Goal: Task Accomplishment & Management: Manage account settings

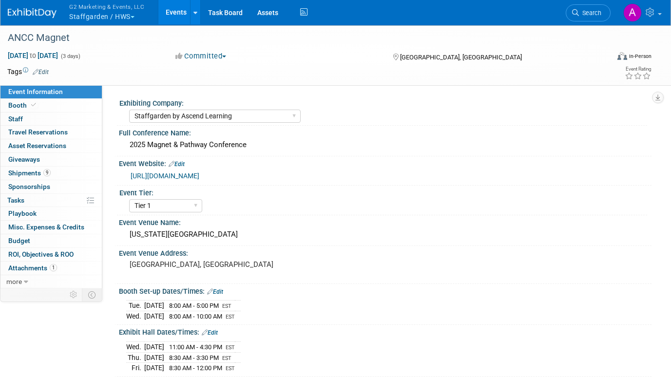
select select "Staffgarden by Ascend Learning"
select select "Tier 1"
select select "No"
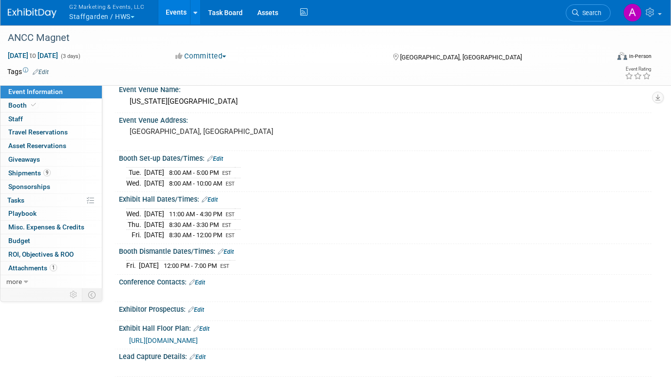
scroll to position [146, 0]
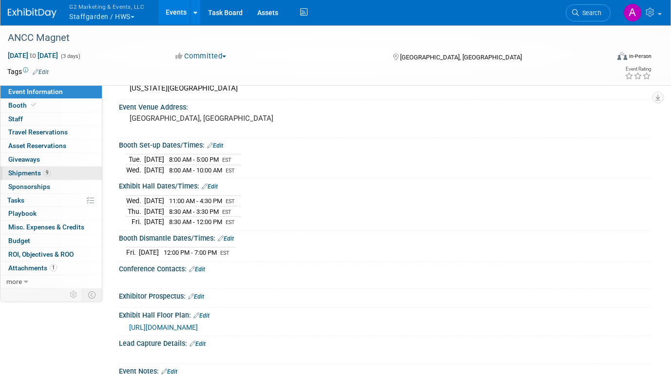
click at [35, 171] on span "Shipments 9" at bounding box center [29, 173] width 42 height 8
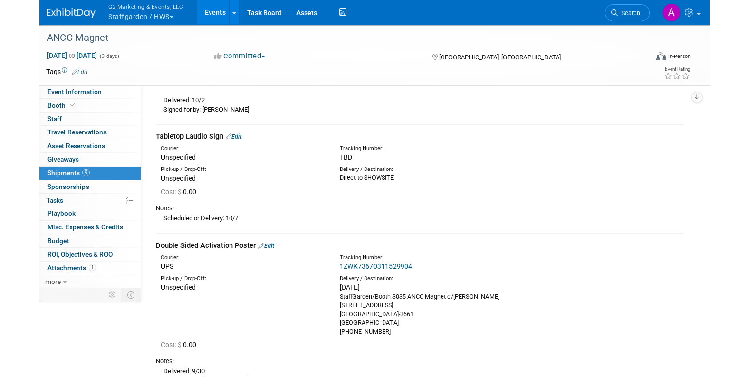
scroll to position [877, 0]
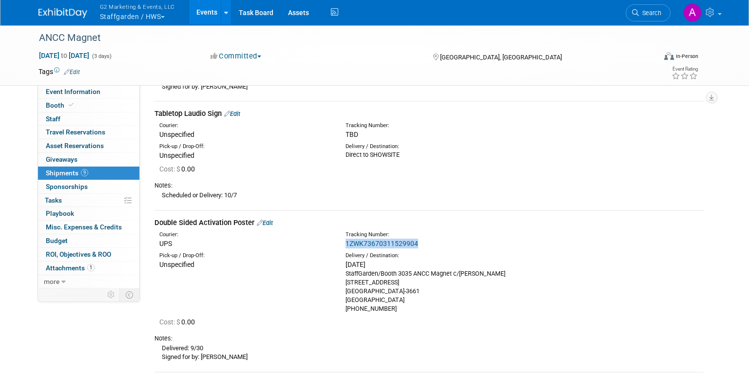
drag, startPoint x: 427, startPoint y: 244, endPoint x: 343, endPoint y: 244, distance: 84.3
click at [343, 244] on div "Tracking Number: 1ZWK73670311529904" at bounding box center [454, 240] width 233 height 18
click at [55, 107] on span "Booth" at bounding box center [61, 105] width 30 height 8
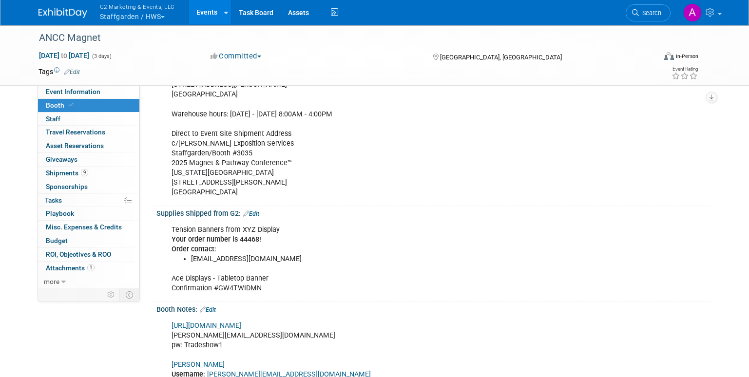
scroll to position [146, 0]
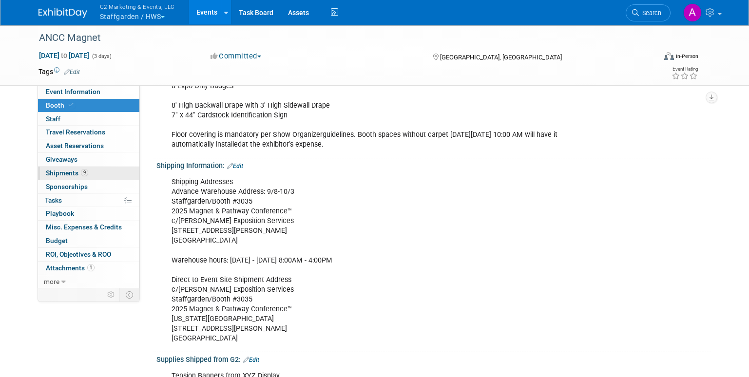
click at [72, 174] on span "Shipments 9" at bounding box center [67, 173] width 42 height 8
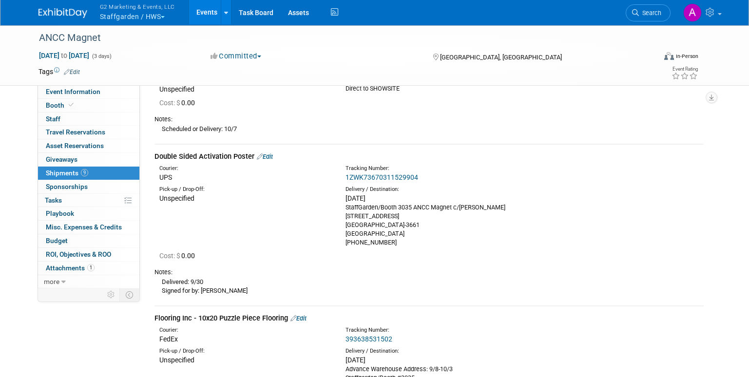
scroll to position [926, 0]
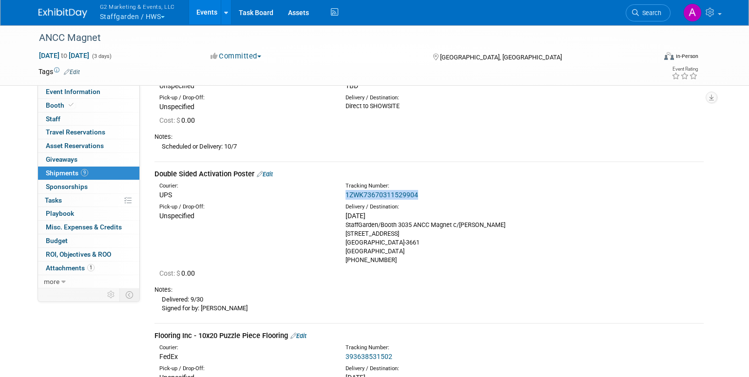
drag, startPoint x: 435, startPoint y: 196, endPoint x: 342, endPoint y: 198, distance: 93.6
click at [342, 198] on div "Tracking Number: 1ZWK73670311529904" at bounding box center [454, 191] width 233 height 18
copy link "1ZWK73670311529904"
click at [423, 192] on div "1ZWK73670311529904" at bounding box center [455, 195] width 218 height 10
drag, startPoint x: 419, startPoint y: 194, endPoint x: 340, endPoint y: 194, distance: 79.0
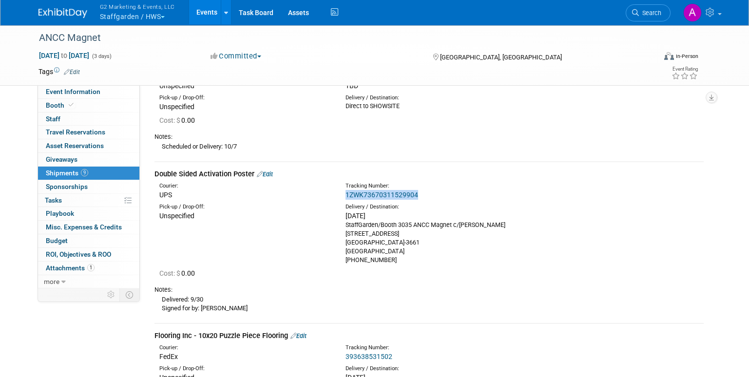
click at [340, 194] on div "Tracking Number: 1ZWK73670311529904" at bounding box center [454, 191] width 233 height 18
drag, startPoint x: 340, startPoint y: 194, endPoint x: 368, endPoint y: 192, distance: 27.3
copy link "1ZWK73670311529904"
click at [374, 194] on link "1ZWK73670311529904" at bounding box center [382, 195] width 73 height 8
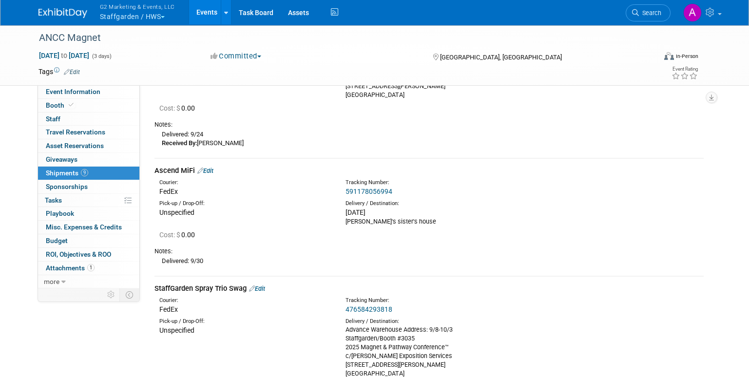
scroll to position [0, 0]
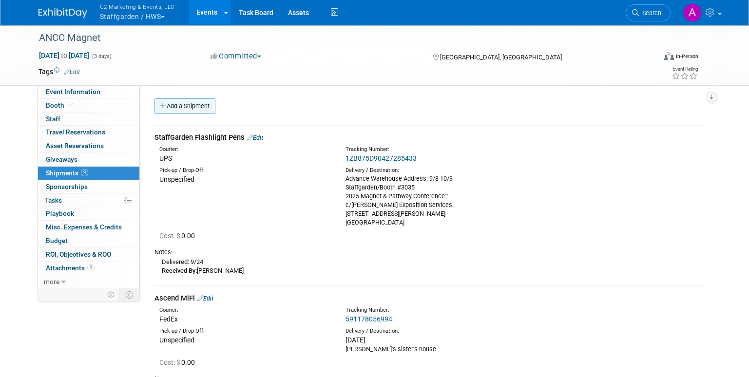
click at [200, 108] on link "Add a Shipment" at bounding box center [185, 106] width 61 height 16
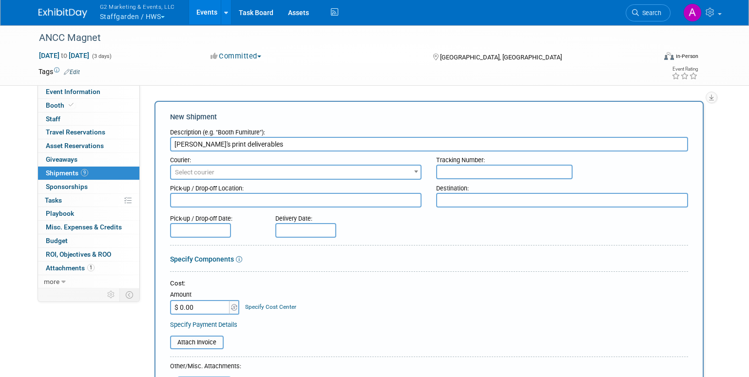
type input "[PERSON_NAME]'s print deliverables"
click at [199, 170] on span "Select courier" at bounding box center [194, 172] width 39 height 7
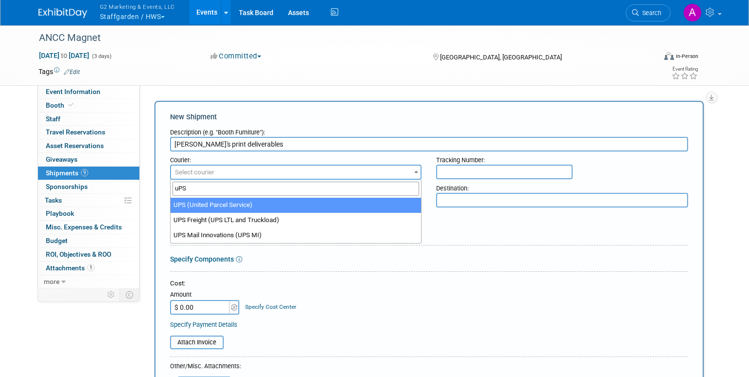
type input "uPS"
select select "508"
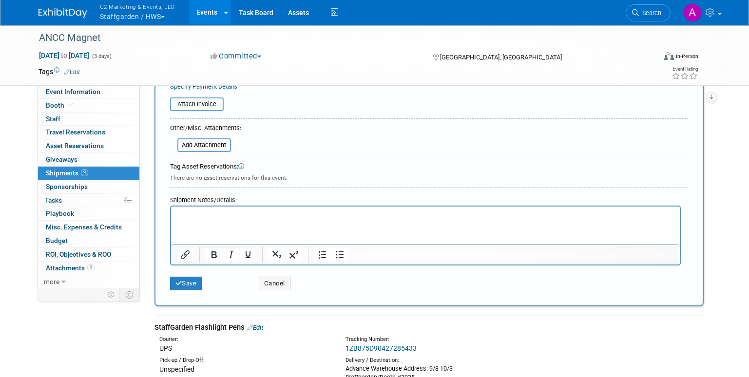
scroll to position [244, 0]
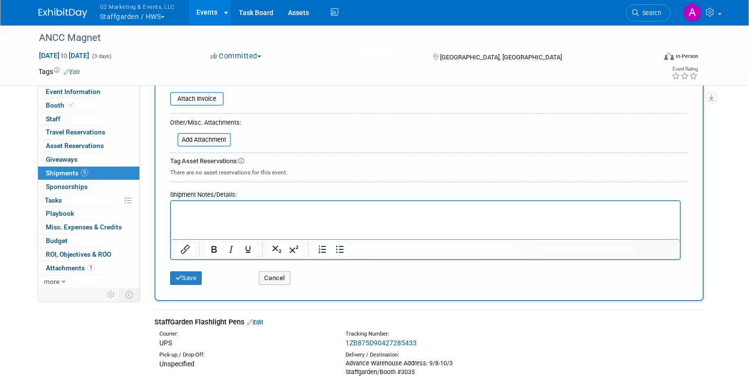
click at [271, 209] on p "Rich Text Area. Press ALT-0 for help." at bounding box center [425, 210] width 498 height 10
click at [335, 210] on p "Postcard #1: ANCC Onsite Activation Postcard" at bounding box center [425, 210] width 498 height 10
click at [177, 208] on p "Postcard #1: ANCC Onsite Activation Postcard" at bounding box center [425, 210] width 498 height 10
click at [360, 208] on p "300 qty. - Postcard #1: ANCC Onsite Activation Postcard" at bounding box center [425, 210] width 498 height 10
click at [178, 207] on p "300 qty. - Postcard #1: ANCC Onsite Activation Postcard" at bounding box center [425, 210] width 498 height 10
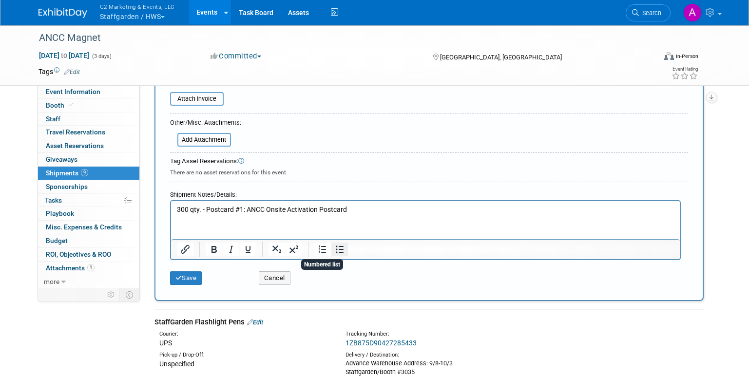
click at [336, 248] on icon "Bullet list" at bounding box center [340, 250] width 12 height 12
click at [380, 204] on html "300 qty. - Postcard #1: ANCC Onsite Activation Postcard" at bounding box center [425, 208] width 509 height 14
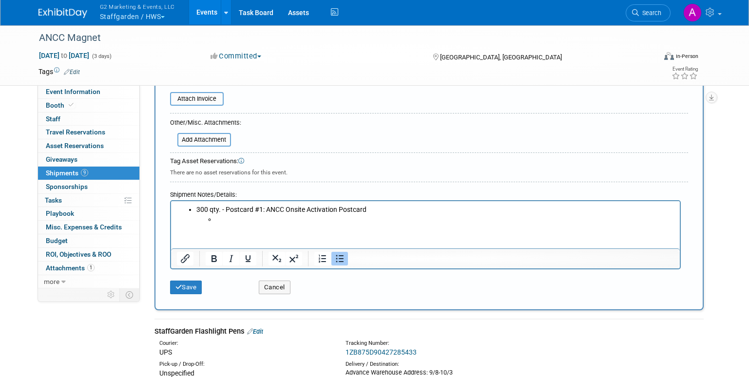
click at [221, 218] on li "Rich Text Area. Press ALT-0 for help." at bounding box center [444, 220] width 459 height 10
click at [285, 217] on li "1Z7R44E20355490617ETA; 10/2" at bounding box center [444, 220] width 459 height 10
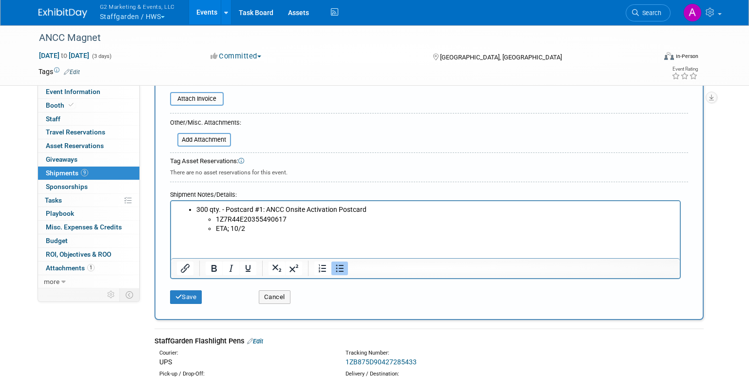
click at [270, 226] on li "ETA; 10/2" at bounding box center [444, 229] width 459 height 10
click at [232, 224] on li "ETA; 10/2" at bounding box center [444, 229] width 459 height 10
click at [260, 231] on li "ETA: 10/2" at bounding box center [444, 229] width 459 height 10
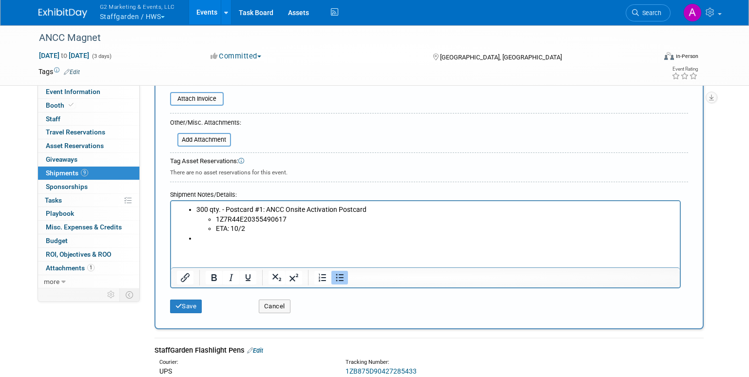
click at [263, 243] on html "300 qty. - Postcard #1: ANCC Onsite Activation Postcard 1Z7R44E20355490617 ETA:…" at bounding box center [425, 222] width 509 height 42
click at [199, 236] on li "Collateral #3: Solution One-Sheet: Career Advancement" at bounding box center [435, 239] width 478 height 10
click at [197, 237] on li "Collateral #3: Solution One-Sheet: Career Advancement" at bounding box center [435, 239] width 478 height 10
drag, startPoint x: 223, startPoint y: 209, endPoint x: 233, endPoint y: 205, distance: 10.7
click at [223, 209] on li "300 qty. - Postcard #1: ANCC Onsite Activation Postcard 1Z7R44E20355490617 ETA:…" at bounding box center [435, 219] width 478 height 29
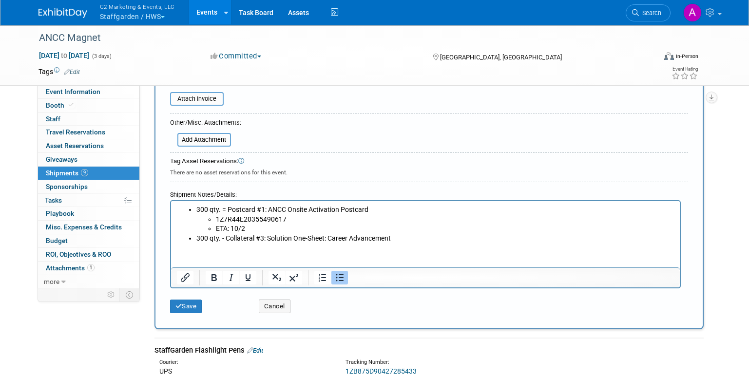
click at [225, 238] on li "300 qty. - Collateral #3: Solution One-Sheet: Career Advancement" at bounding box center [435, 239] width 478 height 10
click at [419, 233] on ul "300 qty. = Postcard #1: ANCC Onsite Activation Postcard 1Z7R44E20355490617 ETA:…" at bounding box center [425, 224] width 498 height 38
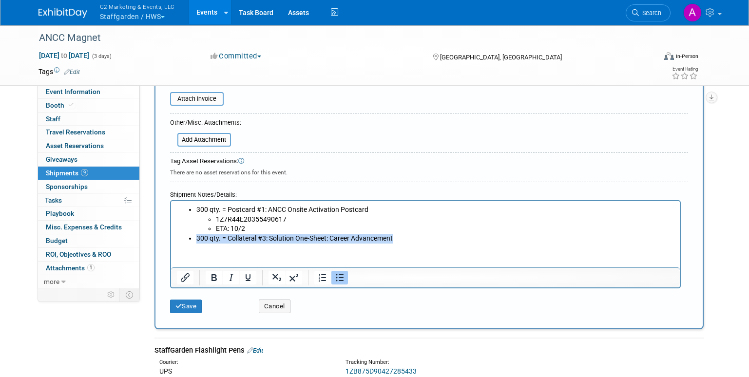
click at [418, 237] on li "300 qty. = Collateral #3: Solution One-Sheet: Career Advancement" at bounding box center [435, 239] width 478 height 10
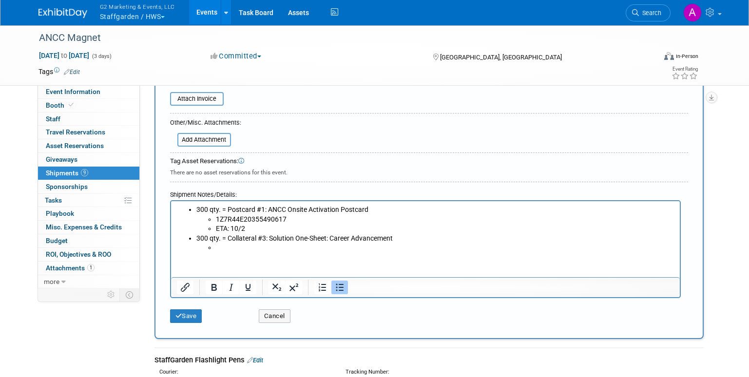
click at [231, 245] on li "Rich Text Area. Press ALT-0 for help." at bounding box center [444, 248] width 459 height 10
click at [228, 228] on li "ETA: 10/2" at bounding box center [444, 229] width 459 height 10
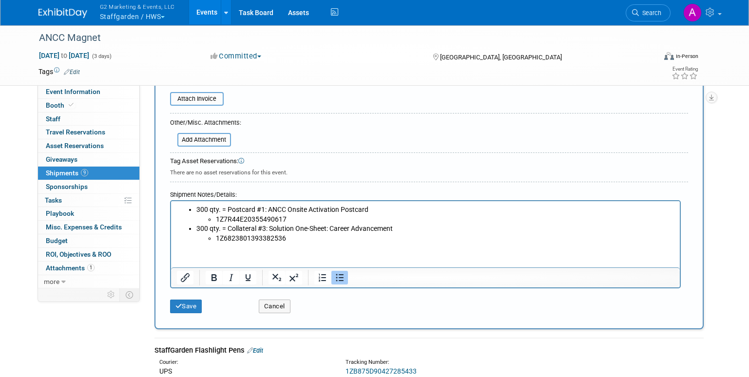
click at [301, 241] on li "1Z6823801393382536" at bounding box center [444, 239] width 459 height 10
drag, startPoint x: 295, startPoint y: 245, endPoint x: 296, endPoint y: 239, distance: 6.0
click at [295, 243] on html "300 qty. = Postcard #1: ANCC Onsite Activation Postcard 1Z7R44E20355490617 300 …" at bounding box center [425, 222] width 509 height 42
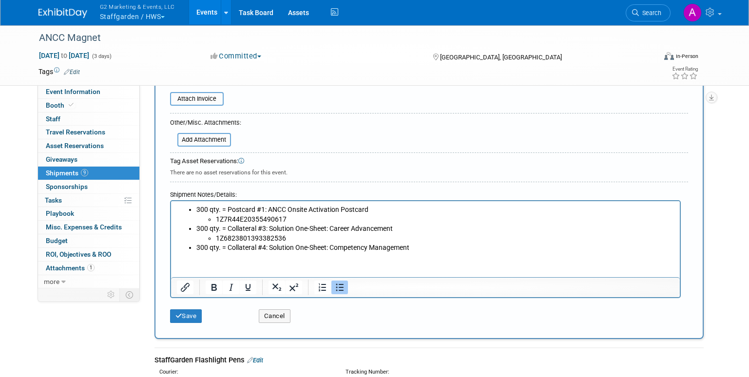
click at [415, 244] on li "300 qty. = Collateral #4: Solution One-Sheet: Competency Management" at bounding box center [435, 248] width 478 height 10
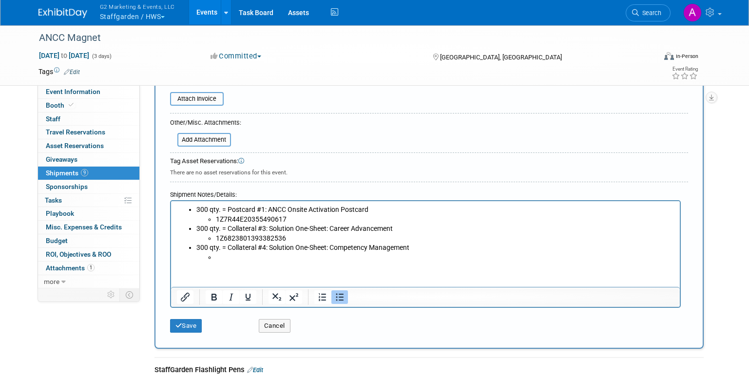
click at [263, 263] on html "300 qty. = Postcard #1: ANCC Onsite Activation Postcard 1Z7R44E20355490617 300 …" at bounding box center [425, 231] width 509 height 61
click at [240, 258] on li "Rich Text Area. Press ALT-0 for help." at bounding box center [444, 258] width 459 height 10
click at [310, 258] on li "1Z6823801393382536" at bounding box center [444, 258] width 459 height 10
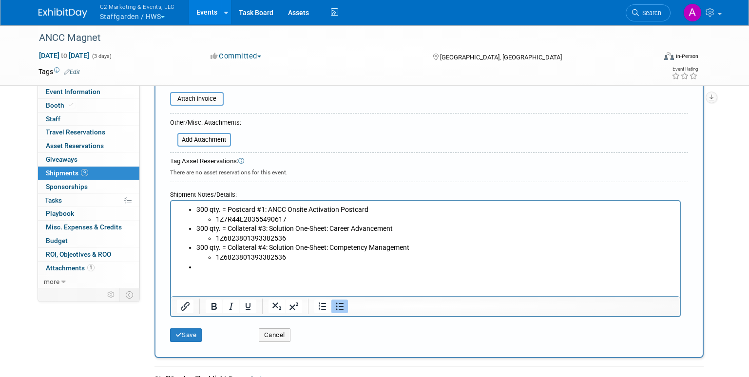
click at [208, 272] on html "300 qty. = Postcard #1: ANCC Onsite Activation Postcard 1Z7R44E20355490617 300 …" at bounding box center [425, 236] width 509 height 71
click at [210, 266] on li "Rich Text Area. Press ALT-0 for help." at bounding box center [435, 268] width 478 height 10
click at [400, 264] on li "300 qty. = Collateral #5: Solution One-Sheet: Clinical Excellence" at bounding box center [435, 268] width 478 height 10
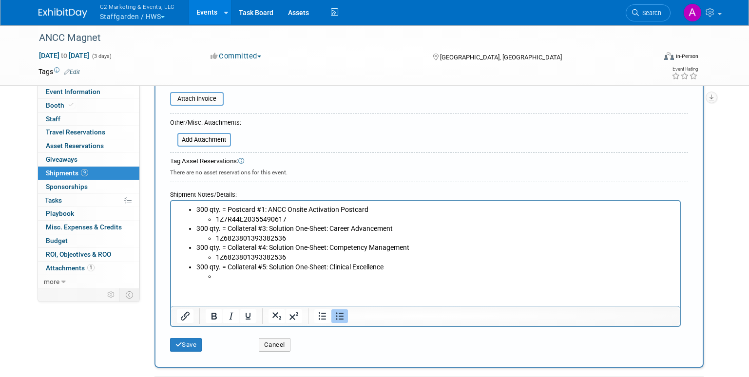
click at [229, 275] on li "Rich Text Area. Press ALT-0 for help." at bounding box center [444, 277] width 459 height 10
click at [205, 282] on html "300 qty. = Postcard #1: ANCC Onsite Activation Postcard 1Z7R44E20355490617 300 …" at bounding box center [425, 241] width 509 height 80
click at [323, 282] on html "300 qty. = Postcard #1: ANCC Onsite Activation Postcard 1Z7R44E20355490617 300 …" at bounding box center [425, 241] width 509 height 80
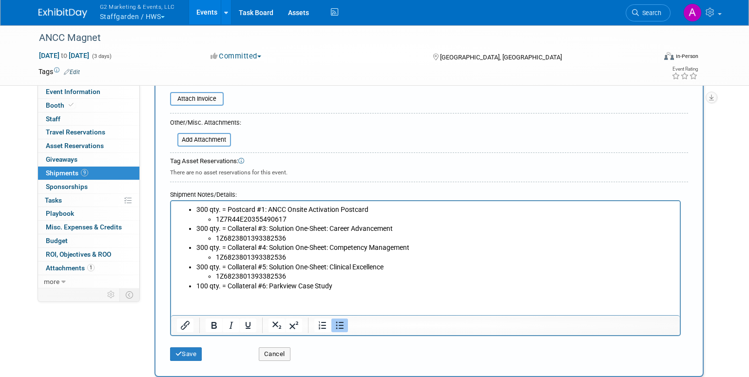
click at [342, 290] on li "100 qty. = Collateral #6: Parkview Case Study" at bounding box center [435, 287] width 478 height 10
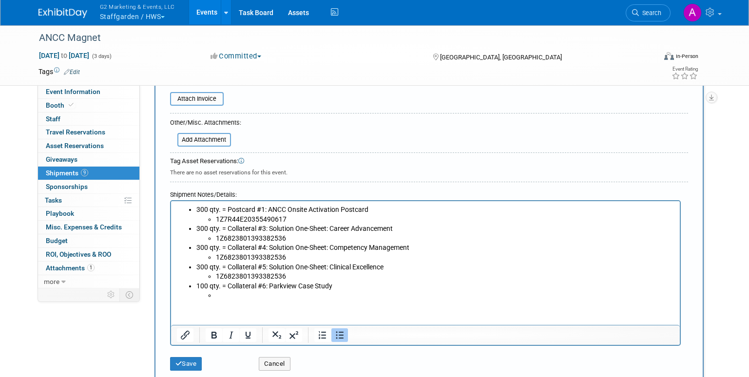
drag, startPoint x: 214, startPoint y: 216, endPoint x: 233, endPoint y: 215, distance: 18.5
click at [215, 216] on ul "1Z7R44E20355490617" at bounding box center [435, 220] width 478 height 10
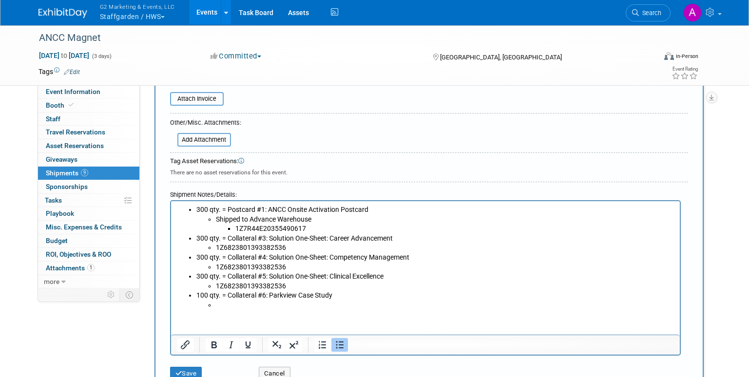
click at [281, 216] on li "Shipped to Advance Warehouse 1Z7R44E20355490617" at bounding box center [444, 224] width 459 height 19
click at [282, 216] on li "Shipped to Advance Warehouse 1Z7R44E20355490617" at bounding box center [444, 224] width 459 height 19
drag, startPoint x: 331, startPoint y: 219, endPoint x: 241, endPoint y: 218, distance: 90.2
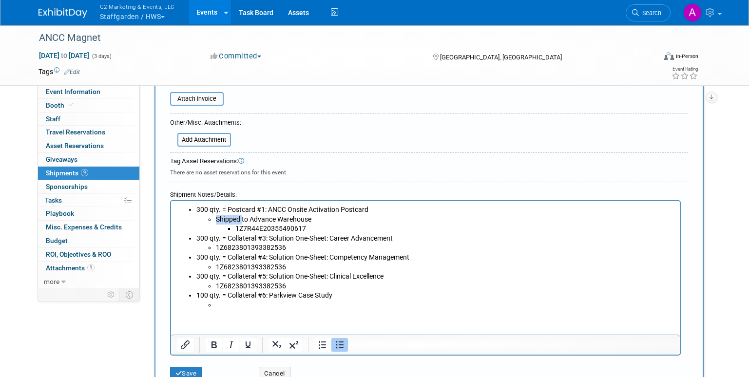
click at [241, 218] on li "Shipped to Advance Warehouse 1Z7R44E20355490617" at bounding box center [444, 224] width 459 height 19
click at [252, 218] on li "Shipped to Advance Warehouse 1Z7R44E20355490617" at bounding box center [444, 224] width 459 height 19
drag, startPoint x: 313, startPoint y: 218, endPoint x: 270, endPoint y: 218, distance: 43.9
click at [270, 218] on li "Shipped to Advance Warehouse 1Z7R44E20355490617" at bounding box center [444, 224] width 459 height 19
click at [272, 218] on li "Shipped to Advance Warehouse 1Z7R44E20355490617" at bounding box center [444, 224] width 459 height 19
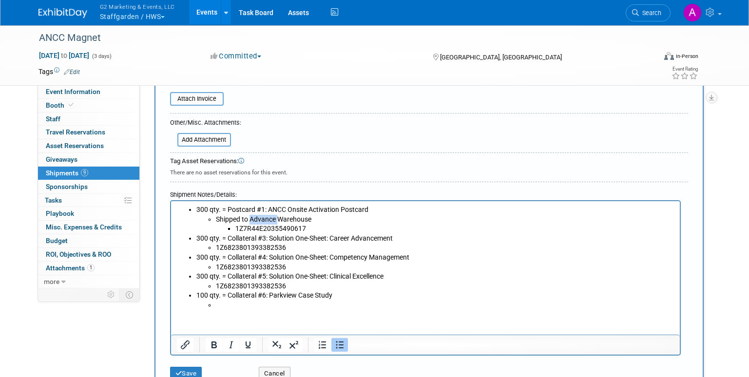
click at [272, 218] on li "Shipped to Advance Warehouse 1Z7R44E20355490617" at bounding box center [444, 224] width 459 height 19
click at [273, 217] on li "Shipped to Advance Warehouse 1Z7R44E20355490617" at bounding box center [444, 224] width 459 height 19
click at [303, 223] on li "Shipped to Advance Warehouse 1Z7R44E20355490617" at bounding box center [444, 224] width 459 height 19
drag, startPoint x: 310, startPoint y: 219, endPoint x: 217, endPoint y: 215, distance: 93.2
click at [217, 215] on li "Shipped to Advance Warehouse 1Z7R44E20355490617" at bounding box center [444, 224] width 459 height 19
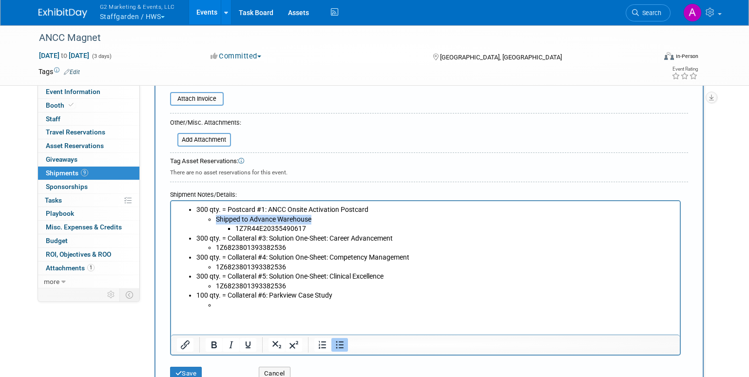
copy li "Shipped to Advance Warehouse"
click at [214, 246] on ul "1Z6823801393382536" at bounding box center [435, 248] width 478 height 10
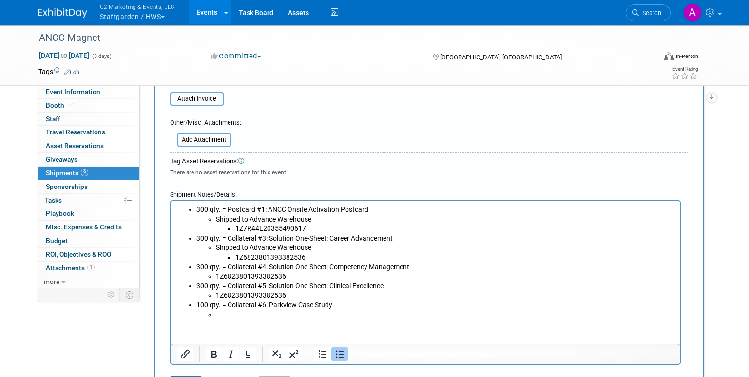
click at [215, 274] on li "1Z6823801393382536" at bounding box center [444, 277] width 459 height 10
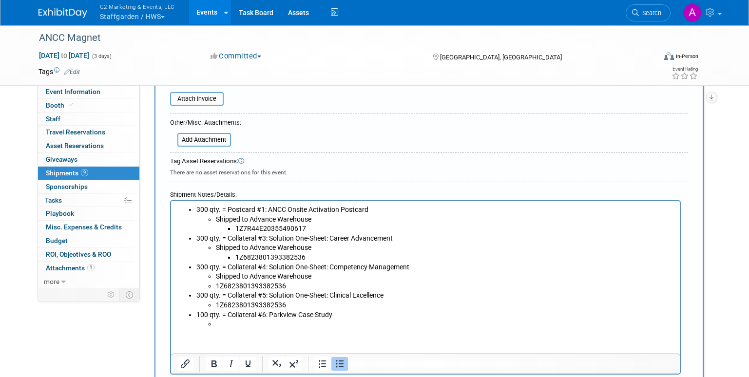
click at [214, 284] on ul "Shipped to Advance Warehouse 1Z6823801393382536" at bounding box center [435, 281] width 478 height 19
click at [215, 302] on li "1Z6823801393382536" at bounding box center [444, 306] width 459 height 10
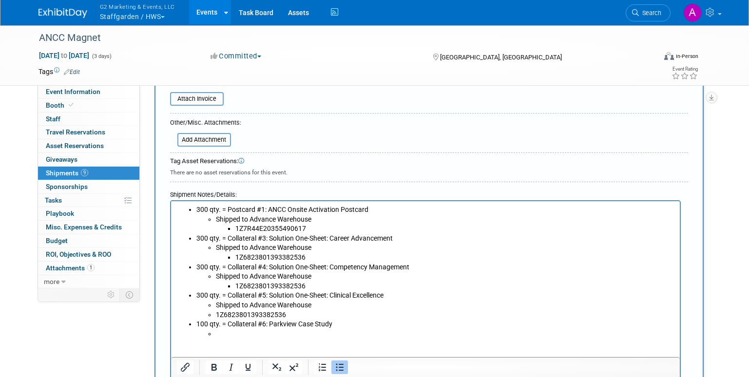
click at [215, 315] on li "1Z6823801393382536" at bounding box center [444, 316] width 459 height 10
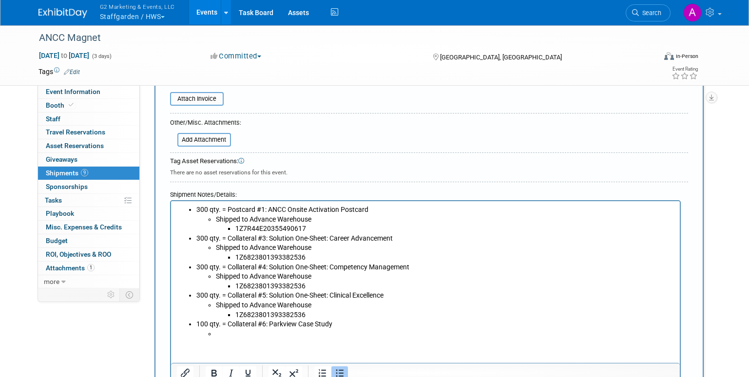
scroll to position [292, 0]
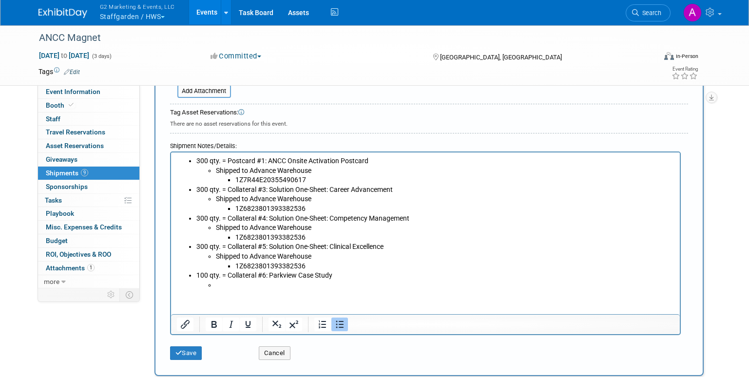
click at [238, 282] on li "Rich Text Area. Press ALT-0 for help." at bounding box center [444, 286] width 459 height 10
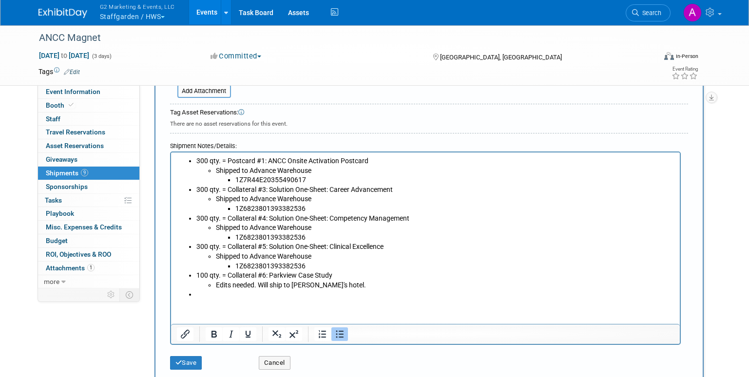
click at [330, 287] on li "Edits needed. Will ship to [PERSON_NAME]'s hotel." at bounding box center [444, 286] width 459 height 10
click at [303, 291] on li "Rich Text Area. Press ALT-0 for help." at bounding box center [435, 295] width 478 height 10
click at [238, 300] on html "300 qty. = Postcard #1: ANCC Onsite Activation Postcard Shipped to Advance Ware…" at bounding box center [425, 226] width 509 height 147
drag, startPoint x: 330, startPoint y: 291, endPoint x: 347, endPoint y: 291, distance: 17.1
click at [330, 291] on li "1 qty. = ANCC #GratitudeChain "Big Check"" at bounding box center [435, 295] width 478 height 10
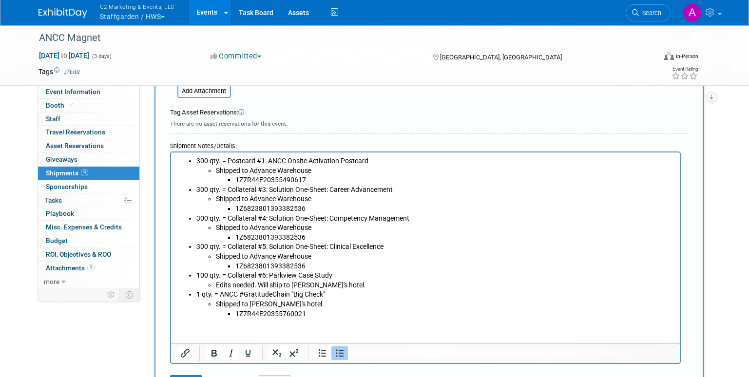
click at [318, 311] on li "1Z7R44E20355760021" at bounding box center [454, 315] width 439 height 10
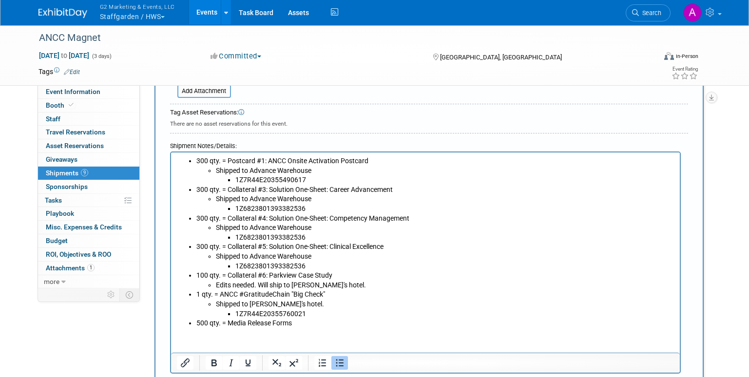
click at [316, 323] on li "500 qty. = Media Release Forms" at bounding box center [435, 324] width 478 height 10
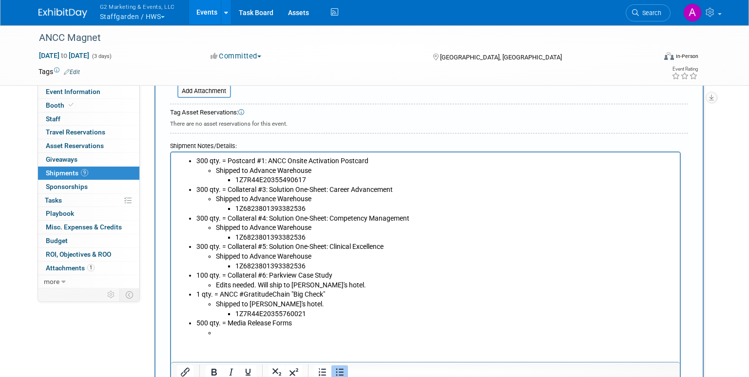
click at [228, 334] on li "Rich Text Area. Press ALT-0 for help." at bounding box center [444, 334] width 459 height 10
click at [262, 342] on li "Rich Text Area. Press ALT-0 for help." at bounding box center [454, 343] width 439 height 10
click at [335, 347] on li "1Z7R44E20355823383" at bounding box center [454, 343] width 439 height 10
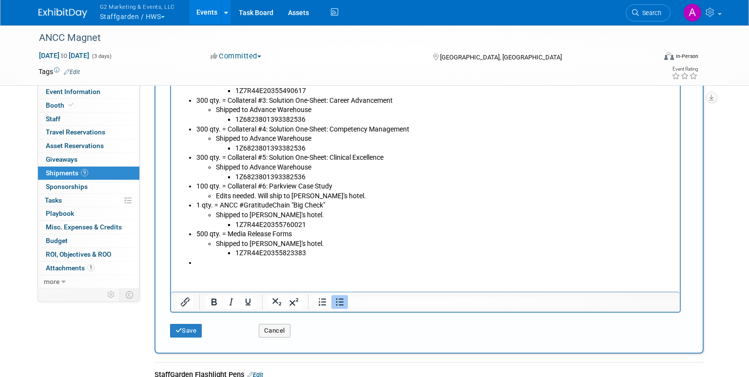
scroll to position [390, 0]
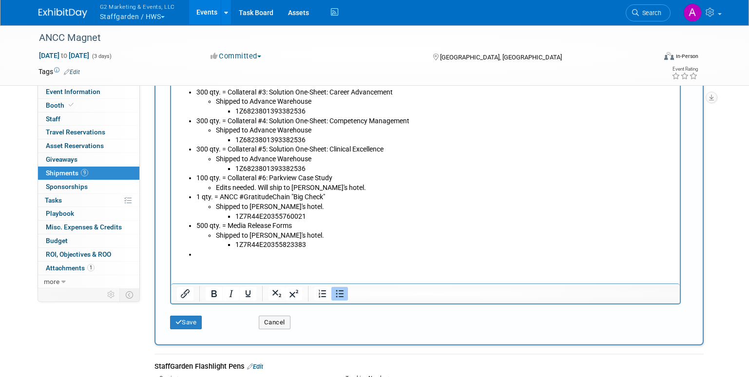
click at [221, 256] on li "Rich Text Area. Press ALT-0 for help." at bounding box center [435, 255] width 478 height 10
click at [440, 251] on li "3 qty. = Evening event: Welcome signage with logo (cobranded + Laudio)" at bounding box center [435, 255] width 478 height 10
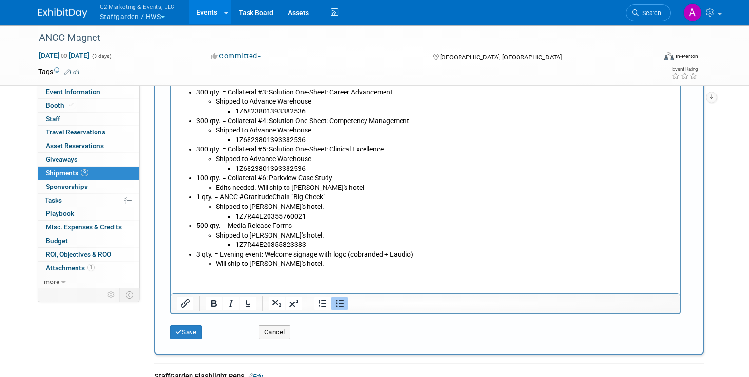
click at [269, 269] on html "300 qty. = Postcard #1: ANCC Onsite Activation Postcard Shipped to Advance Ware…" at bounding box center [425, 162] width 509 height 214
click at [299, 266] on li "Will ship to [PERSON_NAME]'s hotel." at bounding box center [444, 264] width 459 height 10
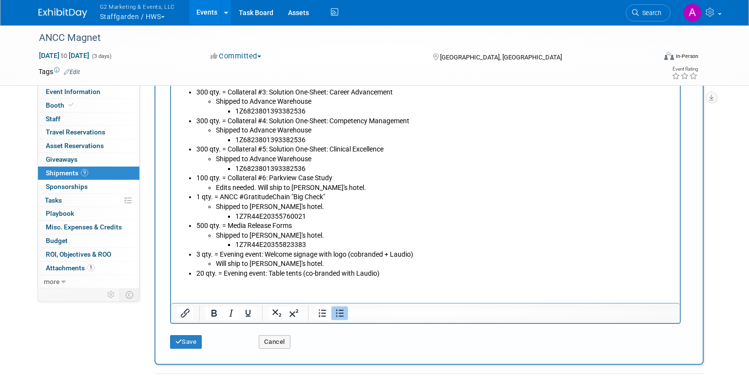
click at [398, 274] on li "20 qty. = Evening event: Table tents (co-branded with Laudio)" at bounding box center [435, 274] width 478 height 10
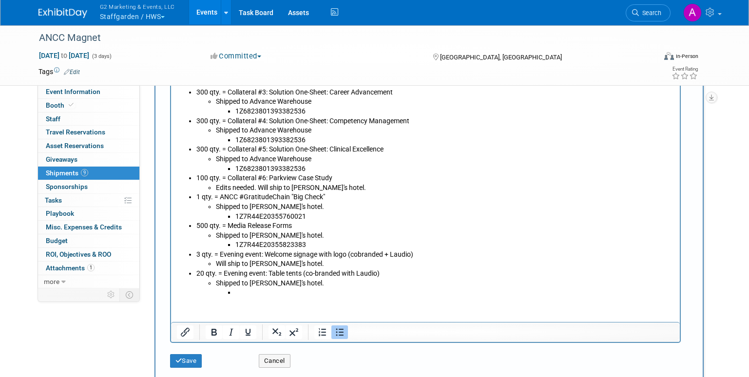
click at [261, 295] on li "Rich Text Area. Press ALT-0 for help." at bounding box center [454, 293] width 439 height 10
drag, startPoint x: 344, startPoint y: 377, endPoint x: 263, endPoint y: 299, distance: 112.7
click at [173, 298] on html "300 qty. = Postcard #1: ANCC Onsite Activation Postcard Shipped to Advance Ware…" at bounding box center [425, 176] width 509 height 243
click at [314, 293] on li "1Z7R44E20355823383" at bounding box center [454, 293] width 439 height 10
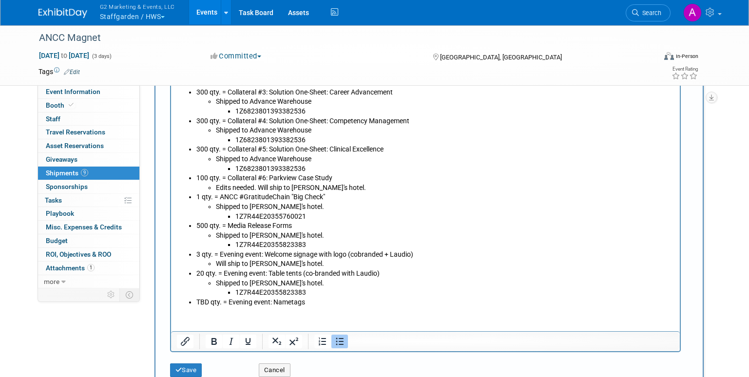
click at [322, 298] on li "TBD qty. = Evening event: Nametags" at bounding box center [435, 303] width 478 height 10
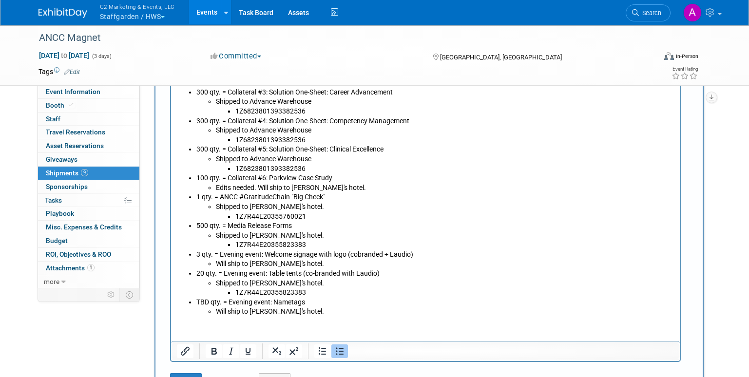
click at [305, 311] on li "Will ship to [PERSON_NAME]'s hotel." at bounding box center [444, 312] width 459 height 10
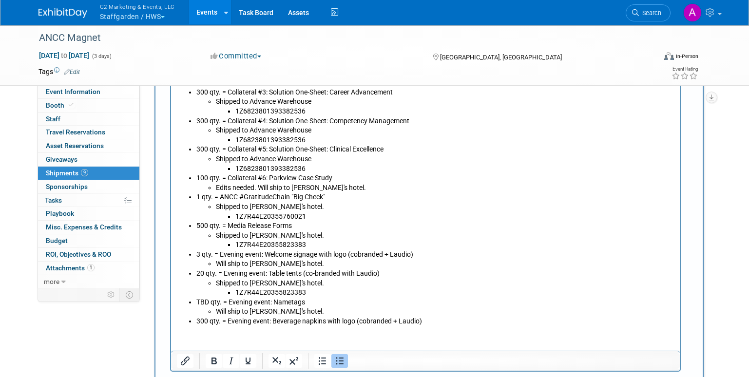
click at [417, 323] on li "300 qty. = Evening event: Beverage napkins with logo (cobranded + Laudio)" at bounding box center [435, 322] width 478 height 10
click at [425, 322] on li "300 qty. = Evening event: Beverage napkins with logo (cobranded + Laudio)" at bounding box center [435, 322] width 478 height 10
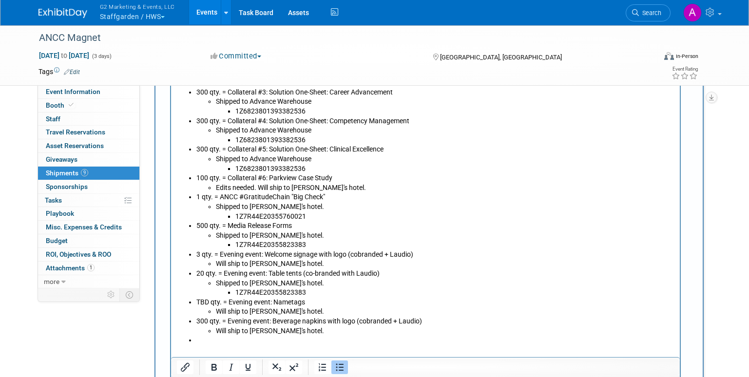
drag, startPoint x: 200, startPoint y: 343, endPoint x: 210, endPoint y: 340, distance: 9.7
click at [200, 343] on li "Rich Text Area. Press ALT-0 for help." at bounding box center [435, 341] width 478 height 10
click at [369, 338] on li "100 qty. = Postcard #2: Laudio + SG Postcard Handout" at bounding box center [435, 341] width 478 height 10
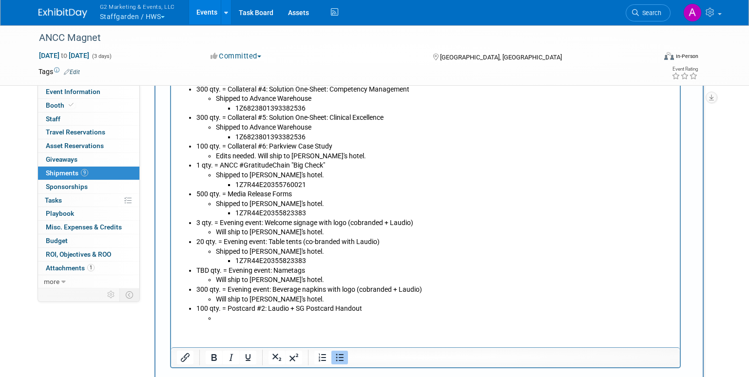
scroll to position [439, 0]
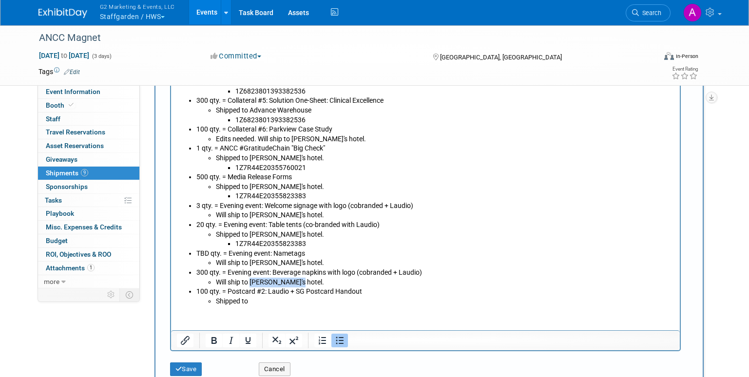
drag, startPoint x: 291, startPoint y: 284, endPoint x: 252, endPoint y: 280, distance: 39.7
click at [252, 280] on li "Will ship to [PERSON_NAME]'s hotel." at bounding box center [444, 283] width 459 height 10
copy li "[PERSON_NAME]'s hotel."
click at [270, 301] on li "Shipped to" at bounding box center [444, 302] width 459 height 10
click at [313, 301] on li "Shipped to [PERSON_NAME]'s hotel." at bounding box center [444, 302] width 459 height 10
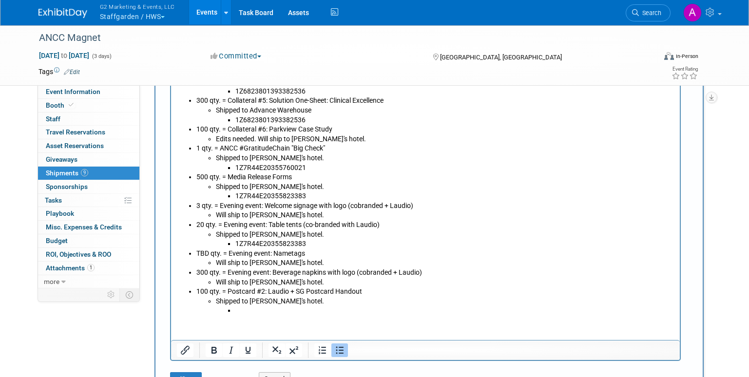
click at [264, 309] on li "Rich Text Area. Press ALT-0 for help." at bounding box center [454, 311] width 439 height 10
click at [207, 293] on li "100 qty. = Postcard #2: Laudio + SG Postcard Handout Shipped to [PERSON_NAME]'s…" at bounding box center [435, 301] width 478 height 29
click at [213, 275] on li "300 qty. = Evening event: Beverage napkins with logo (cobranded + [PERSON_NAME]…" at bounding box center [435, 277] width 478 height 19
click at [211, 253] on li "TBD qty. = Evening event: Nametags Will ship to [PERSON_NAME]'s hotel." at bounding box center [435, 258] width 478 height 19
click at [201, 222] on li "20 qty. = Evening event: Table tents (co-branded with Laudio) Shipped to [PERSO…" at bounding box center [435, 234] width 478 height 29
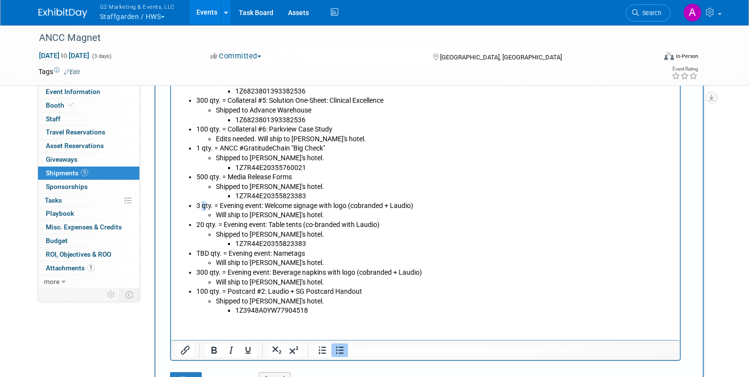
click at [203, 205] on li "3 qty. = Evening event: Welcome signage with logo (cobranded + [PERSON_NAME]) W…" at bounding box center [435, 210] width 478 height 19
click at [208, 177] on li "500 qty. = Media Release Forms Shipped to [PERSON_NAME]'s hotel. 1Z7R44E2035582…" at bounding box center [435, 187] width 478 height 29
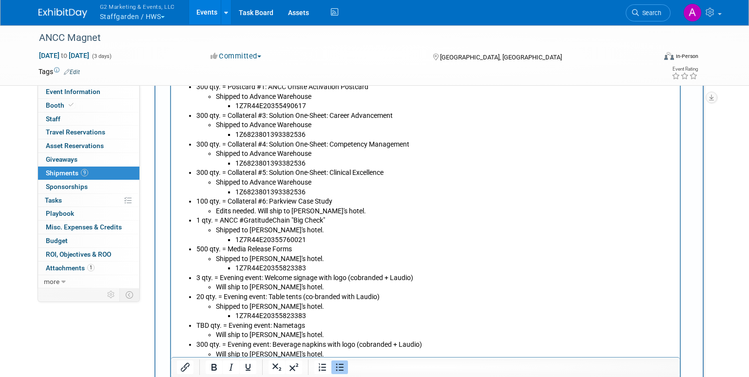
scroll to position [341, 0]
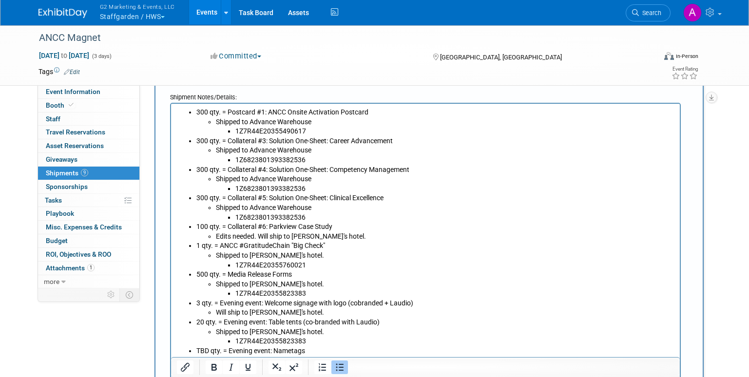
click at [211, 249] on li "1 qty. = ANCC #GratitudeChain "Big Check" Shipped to [PERSON_NAME]'s hotel. 1Z7…" at bounding box center [435, 255] width 478 height 29
click at [209, 226] on li "100 qty. = Collateral #6: Parkview Case Study Edits needed. Will ship to [PERSO…" at bounding box center [435, 231] width 478 height 19
click at [206, 197] on li "300 qty. = Collateral #5: Solution One-Sheet: Clinical Excellence Shipped to Ad…" at bounding box center [435, 208] width 478 height 29
click at [207, 171] on li "300 qty. = Collateral #4: Solution One-Sheet: Competency Management Shipped to …" at bounding box center [435, 179] width 478 height 29
click at [209, 136] on li "300 qty. = Collateral #3: Solution One-Sheet: Career Advancement Shipped to Adv…" at bounding box center [435, 150] width 478 height 29
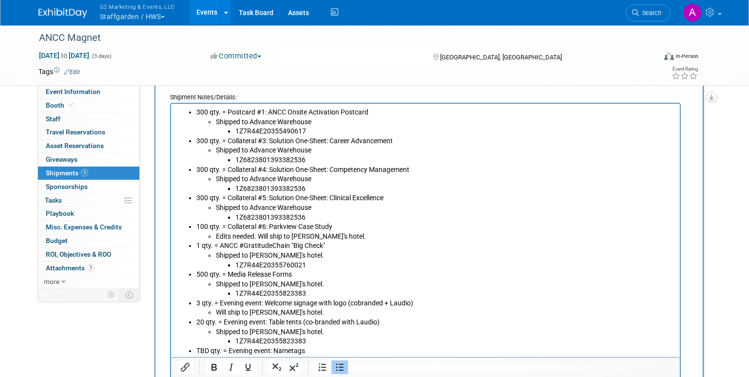
click at [214, 109] on li "300 qty. = Postcard #1: ANCC Onsite Activation Postcard Shipped to Advance Ware…" at bounding box center [435, 122] width 478 height 29
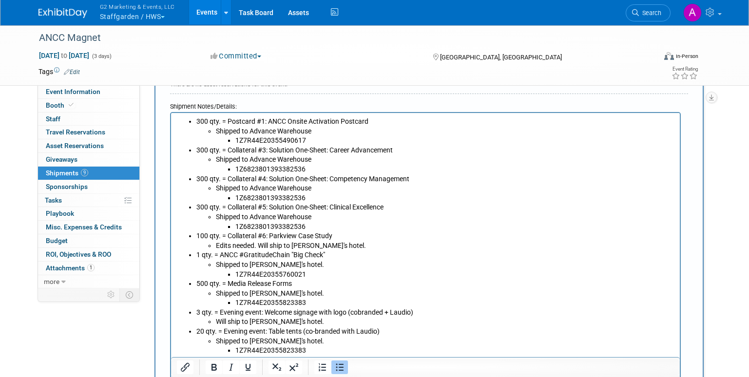
scroll to position [244, 0]
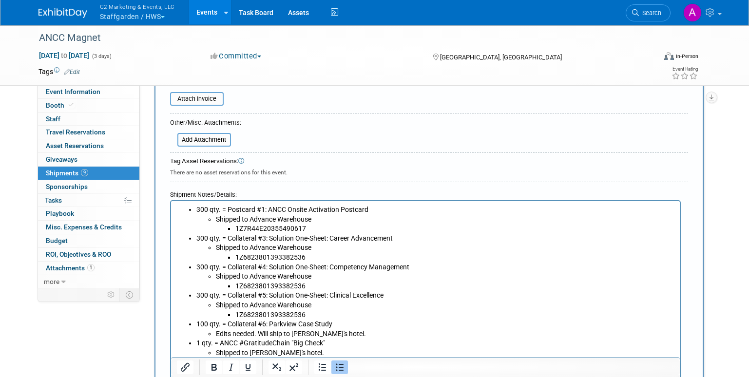
click at [264, 211] on li "300 qty. = Postcard #1: ANCC Onsite Activation Postcard Shipped to Advance Ware…" at bounding box center [435, 219] width 478 height 29
click at [198, 234] on li "300 qty. = Collateral #3: Solution One-Sheet: Career Advancement Shipped to Adv…" at bounding box center [435, 248] width 478 height 29
click at [201, 265] on li "300 qty. = Collateral #4: Solution One-Sheet: Competency Management Shipped to …" at bounding box center [435, 277] width 478 height 29
click at [211, 292] on li "300 qty. = Collateral #5: Solution One-Sheet: Clinical Excellence Shipped to Ad…" at bounding box center [435, 305] width 478 height 29
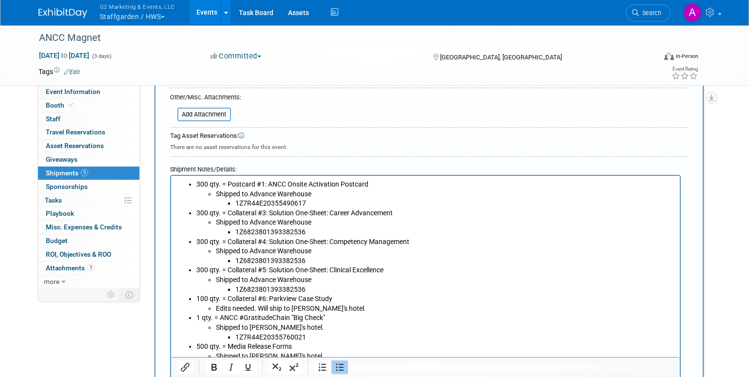
scroll to position [292, 0]
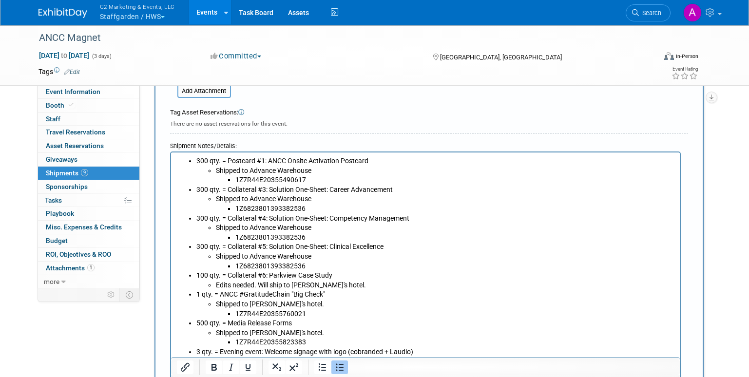
click at [208, 277] on li "100 qty. = Collateral #6: Parkview Case Study Edits needed. Will ship to [PERSO…" at bounding box center [435, 280] width 478 height 19
click at [204, 291] on li "1 qty. = ANCC #GratitudeChain "Big Check" Shipped to [PERSON_NAME]'s hotel. 1Z7…" at bounding box center [435, 304] width 478 height 29
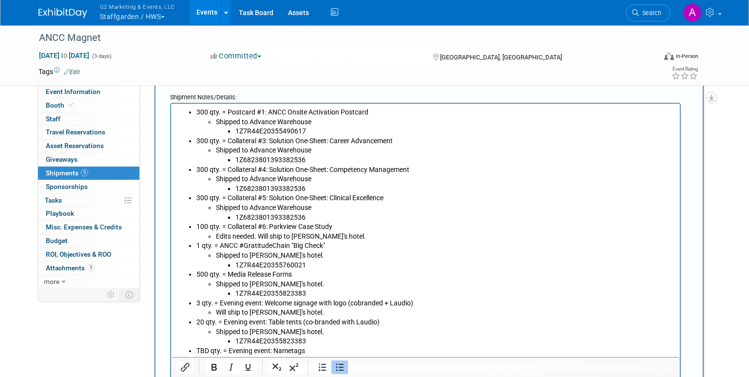
scroll to position [390, 0]
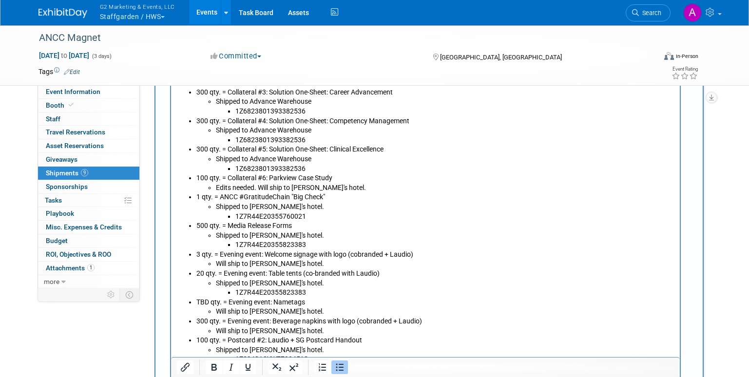
click at [209, 226] on li "500 qty. = Media Release Forms Shipped to [PERSON_NAME]'s hotel. 1Z7R44E2035582…" at bounding box center [435, 235] width 478 height 29
click at [203, 253] on li "3 qty. = Evening event: Welcome signage with logo (cobranded + [PERSON_NAME]) W…" at bounding box center [435, 259] width 478 height 19
click at [199, 273] on li "20 qty. = Evening event: Table tents (co-branded with Laudio) Shipped to [PERSO…" at bounding box center [435, 283] width 478 height 29
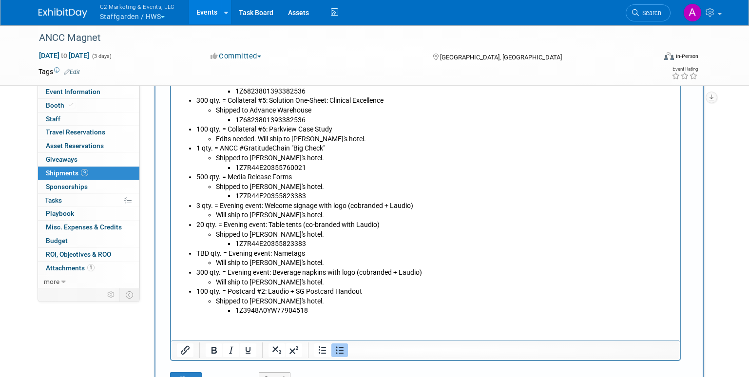
click at [204, 251] on li "TBD qty. = Evening event: Nametags Will ship to [PERSON_NAME]'s hotel." at bounding box center [435, 258] width 478 height 19
click at [204, 276] on li "300 qty. = Evening event: Beverage napkins with logo (cobranded + [PERSON_NAME]…" at bounding box center [435, 277] width 478 height 19
click at [203, 290] on li "100 qty. = Postcard #2: Laudio + SG Postcard Handout Shipped to [PERSON_NAME]'s…" at bounding box center [435, 301] width 478 height 29
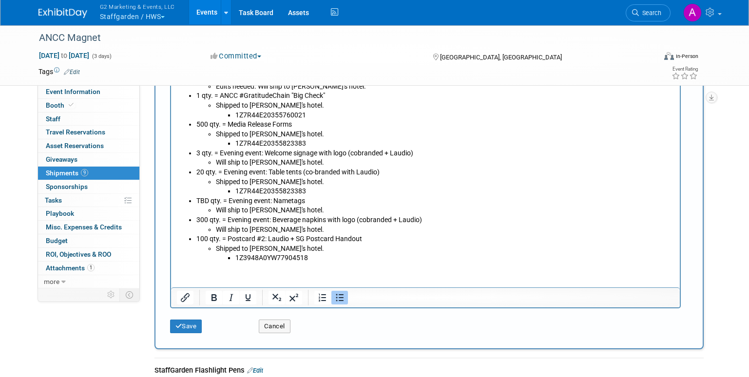
scroll to position [487, 0]
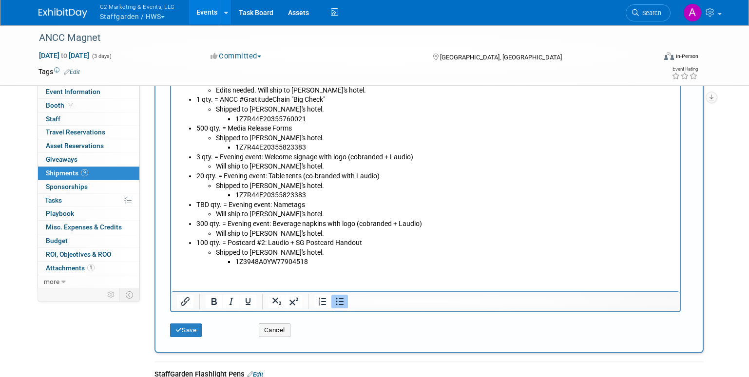
click at [298, 230] on li "Will ship to [PERSON_NAME]'s hotel." at bounding box center [444, 235] width 459 height 10
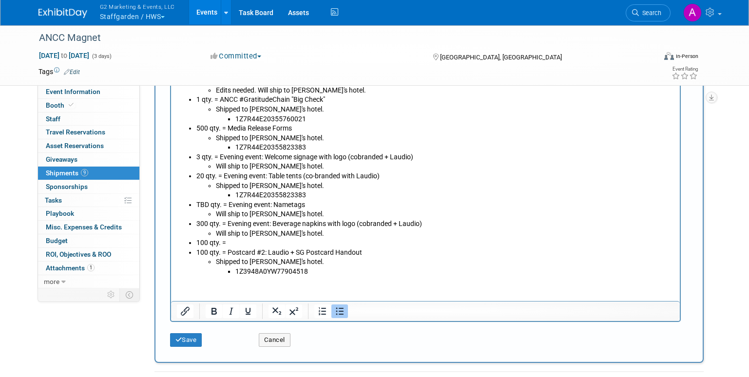
click at [262, 242] on li "100 qty. =" at bounding box center [435, 244] width 478 height 10
click at [294, 242] on li "100 qty. = Postcard #2: Laudio + SG Postcard Handout" at bounding box center [435, 244] width 478 height 10
click at [281, 254] on li "100 qty. = Postcard #2: Laudio + SG Postcard Handout Shipped to [PERSON_NAME]'s…" at bounding box center [435, 263] width 478 height 29
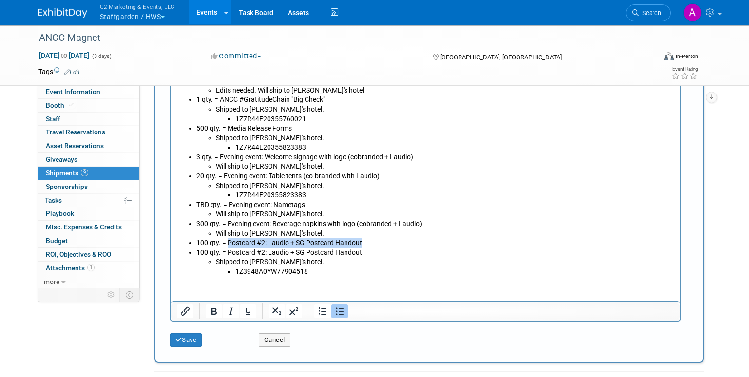
drag, startPoint x: 374, startPoint y: 244, endPoint x: 227, endPoint y: 242, distance: 146.7
click at [227, 242] on li "100 qty. = Postcard #2: Laudio + SG Postcard Handout" at bounding box center [435, 244] width 478 height 10
click at [415, 247] on li "100 qty. = Postcard #3: ANCC evening event postcard for booth - 4x6" at bounding box center [435, 244] width 478 height 10
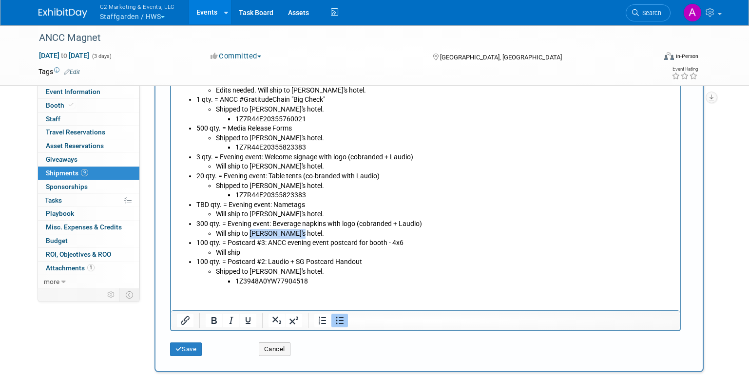
drag, startPoint x: 293, startPoint y: 233, endPoint x: 250, endPoint y: 236, distance: 43.0
click at [250, 236] on li "Will ship to [PERSON_NAME]'s hotel." at bounding box center [444, 235] width 459 height 10
copy li "[PERSON_NAME]'s hotel."
click at [257, 255] on li "Will ship" at bounding box center [444, 254] width 459 height 10
click at [292, 249] on li "Will ship [PERSON_NAME]'s hotel." at bounding box center [444, 254] width 459 height 10
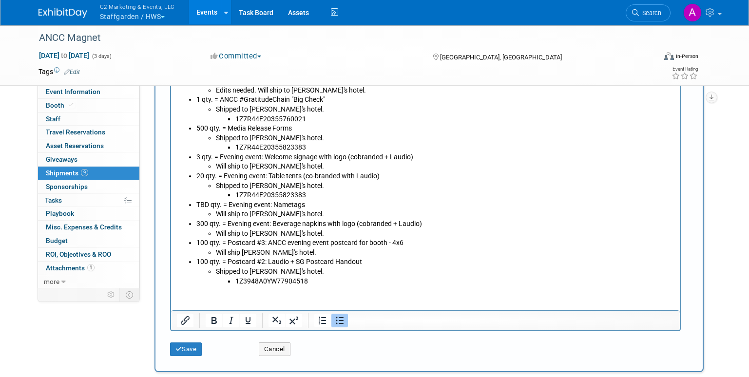
click at [275, 287] on html "300 qty. = Postcard #1: ANCC Onsite Activation Postcard Shipped to Advance Ware…" at bounding box center [425, 122] width 509 height 329
click at [320, 277] on li "1Z3948A0YW77904518" at bounding box center [454, 282] width 439 height 10
click at [201, 260] on li "100 qty. = Postcard #2: Laudio + SG Postcard Handout Shipped to [PERSON_NAME]'s…" at bounding box center [435, 272] width 478 height 29
click at [202, 245] on li "100 qty. = Postcard #3: ANCC evening event postcard for booth - 4x6 Will ship […" at bounding box center [435, 248] width 478 height 19
click at [205, 228] on li "300 qty. = Evening event: Beverage napkins with logo (cobranded + [PERSON_NAME]…" at bounding box center [435, 229] width 478 height 19
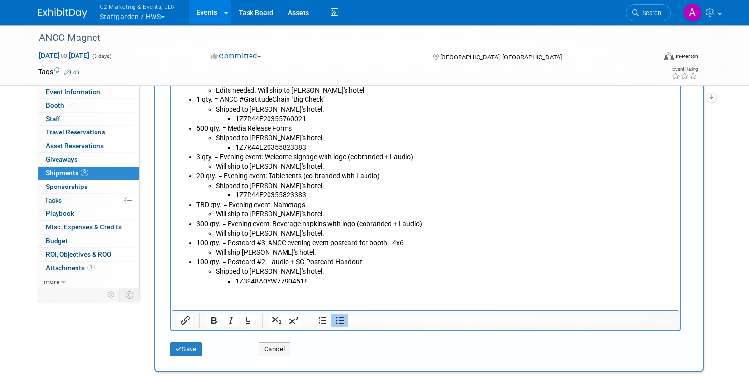
scroll to position [634, 0]
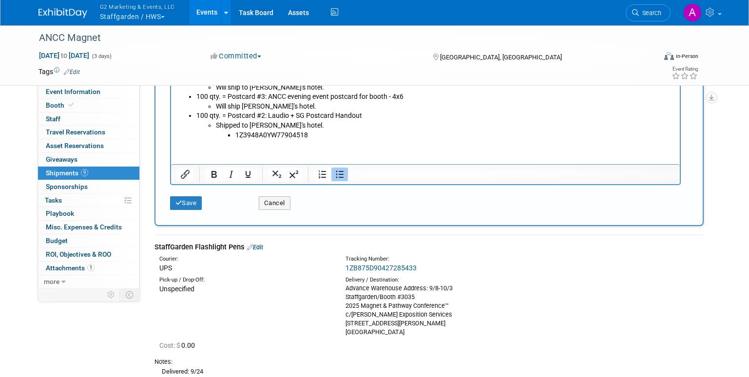
click at [334, 131] on li "1Z3948A0YW77904518" at bounding box center [454, 136] width 439 height 10
click at [187, 210] on button "Save" at bounding box center [186, 203] width 32 height 14
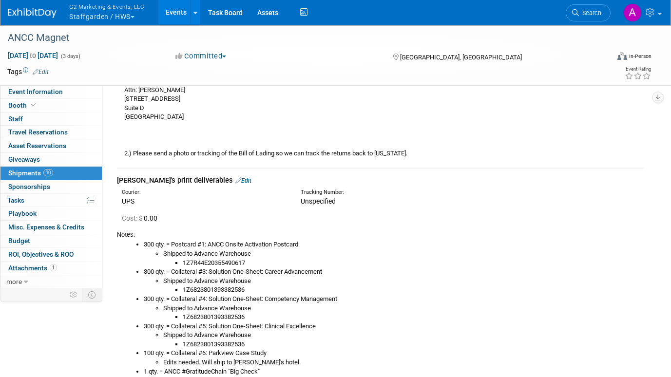
scroll to position [1336, 0]
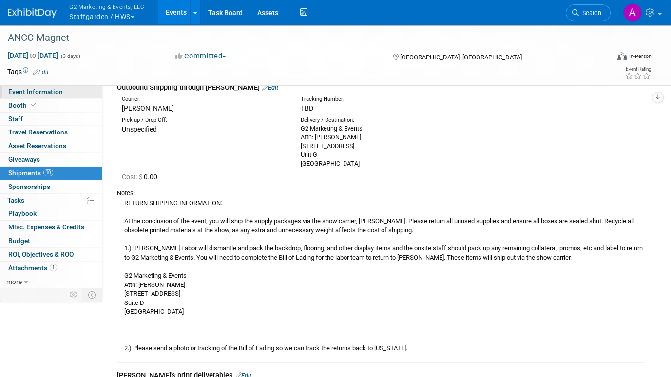
click at [34, 93] on span "Event Information" at bounding box center [35, 92] width 55 height 8
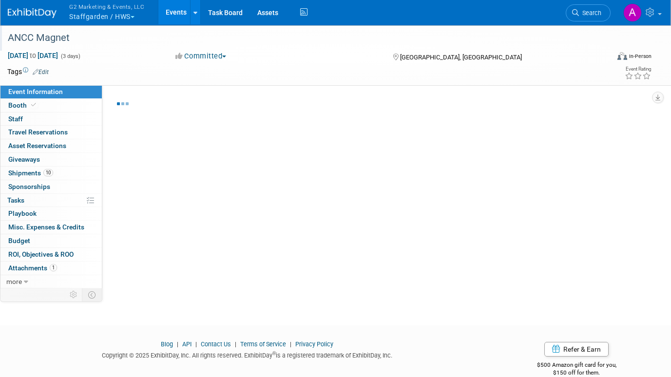
select select "Staffgarden by Ascend Learning"
select select "Tier 1"
select select "No"
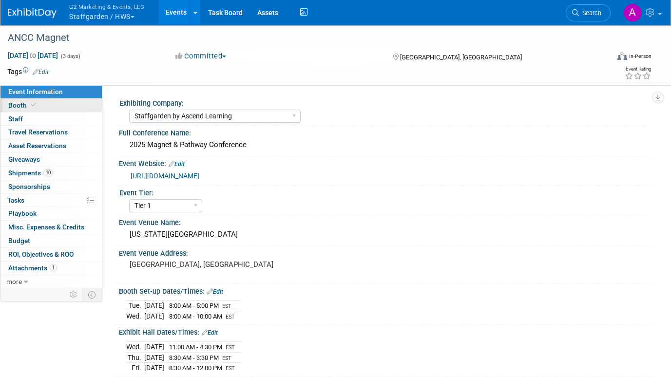
click at [26, 102] on span "Booth" at bounding box center [23, 105] width 30 height 8
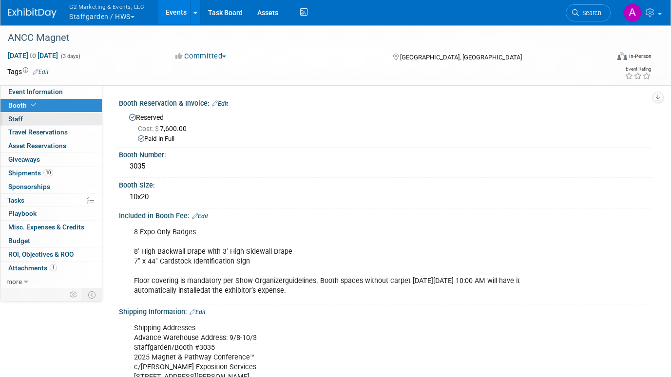
click at [22, 120] on span "Staff 0" at bounding box center [15, 119] width 15 height 8
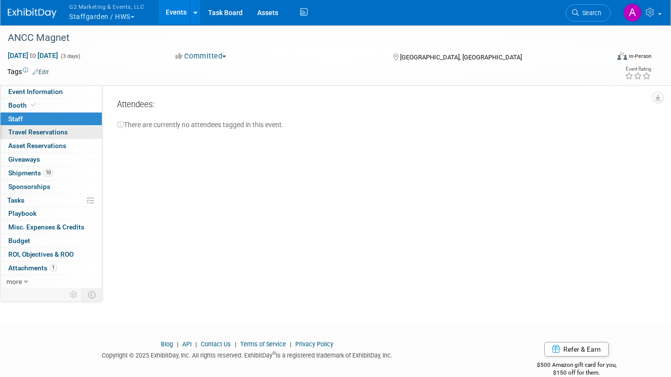
click at [22, 129] on span "Travel Reservations 0" at bounding box center [37, 132] width 59 height 8
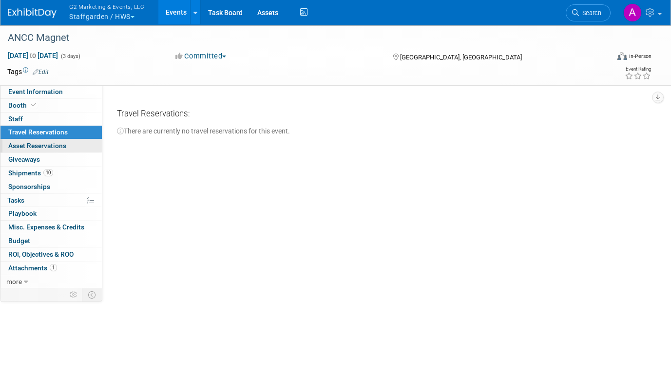
click at [24, 143] on span "Asset Reservations 0" at bounding box center [37, 146] width 58 height 8
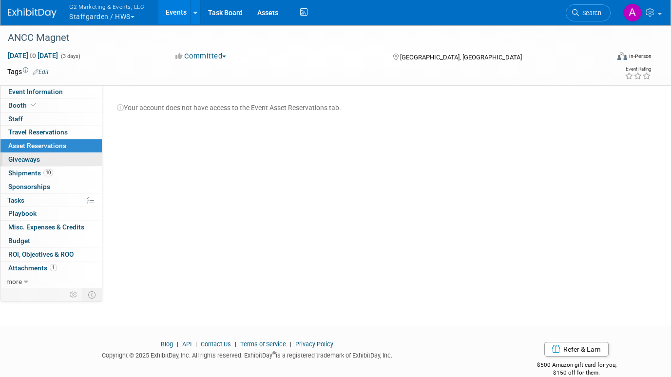
click at [26, 160] on span "Giveaways 0" at bounding box center [24, 159] width 32 height 8
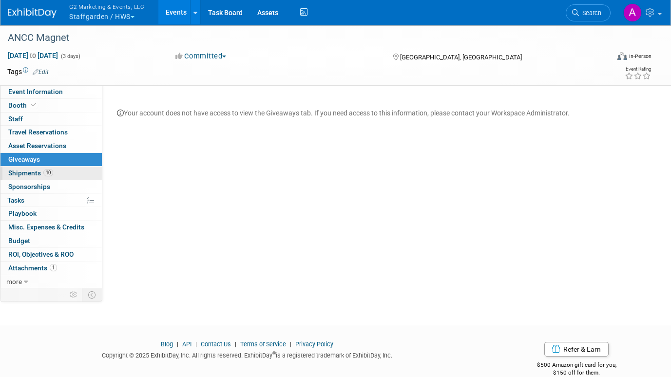
click at [30, 174] on span "Shipments 10" at bounding box center [30, 173] width 45 height 8
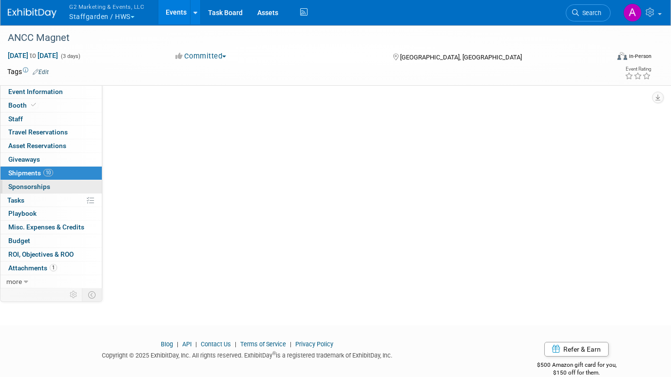
click at [31, 190] on span "Sponsorships 0" at bounding box center [29, 187] width 42 height 8
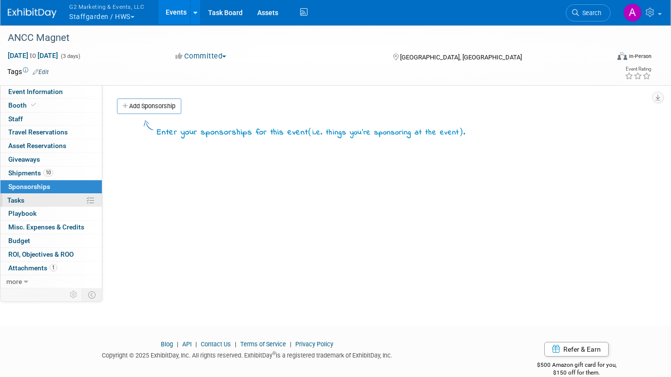
click at [24, 202] on span "Tasks 0%" at bounding box center [15, 200] width 17 height 8
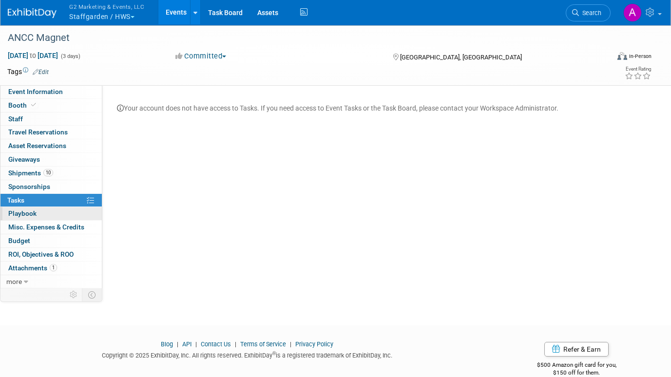
click at [28, 216] on span "Playbook 0" at bounding box center [22, 214] width 28 height 8
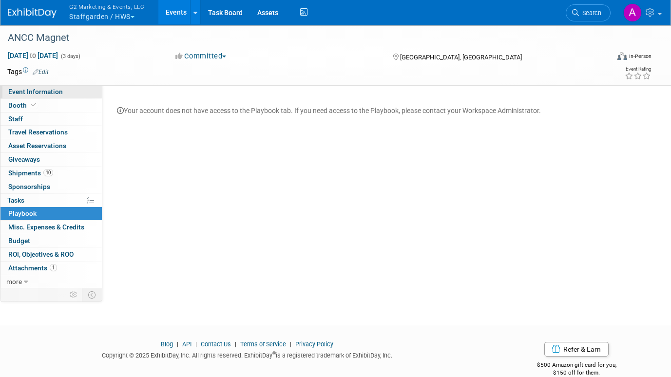
click at [22, 91] on span "Event Information" at bounding box center [35, 92] width 55 height 8
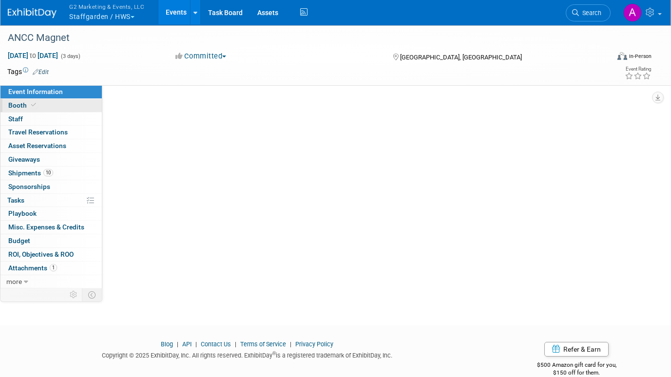
select select "Staffgarden by Ascend Learning"
select select "Tier 1"
select select "No"
